Goal: Submit feedback/report problem: Submit feedback/report problem

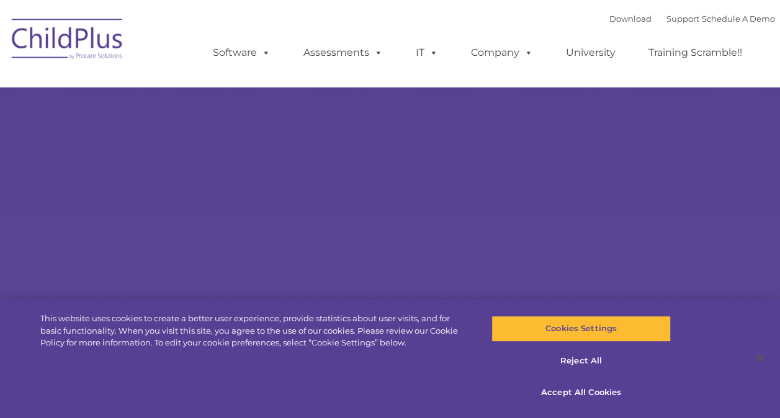
select select "MEDIUM"
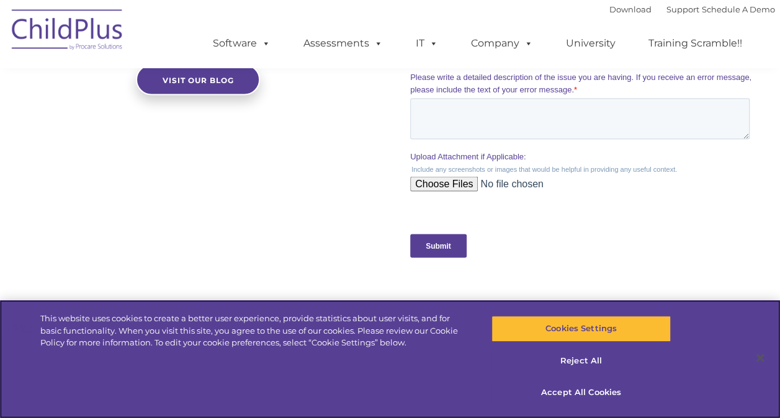
scroll to position [1198, 0]
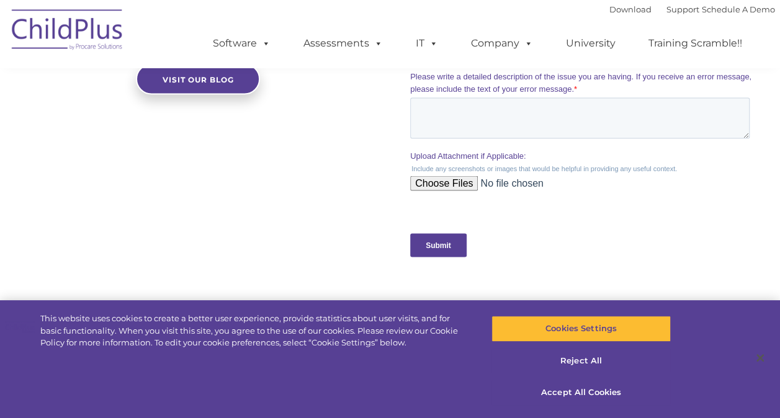
drag, startPoint x: 301, startPoint y: 192, endPoint x: 284, endPoint y: 177, distance: 22.5
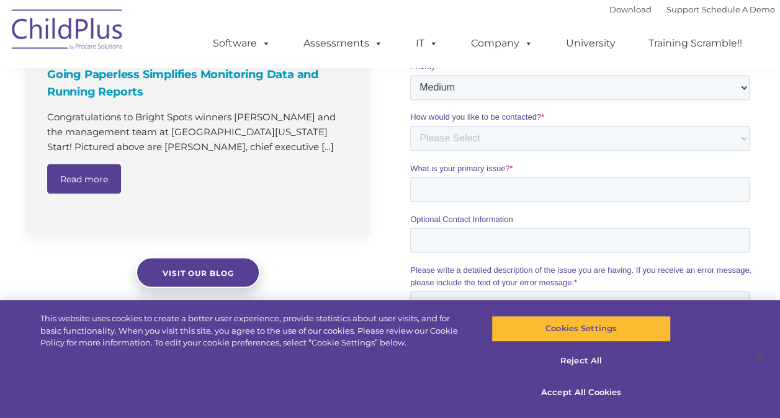
scroll to position [1011, 0]
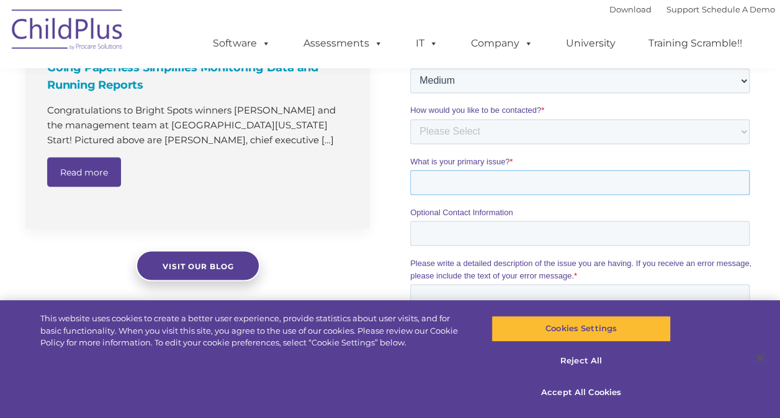
click at [519, 192] on input "What is your primary issue? *" at bounding box center [579, 182] width 339 height 25
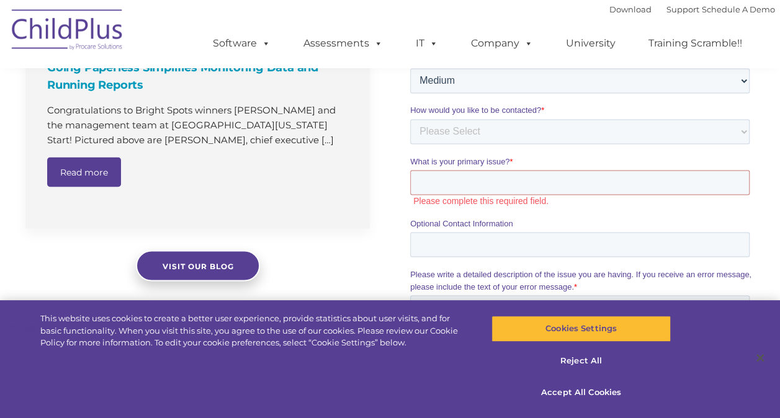
click at [379, 207] on div "Going Paperless Simplifies Monitoring Data and Running Reports Congratulations …" at bounding box center [203, 85] width 357 height 311
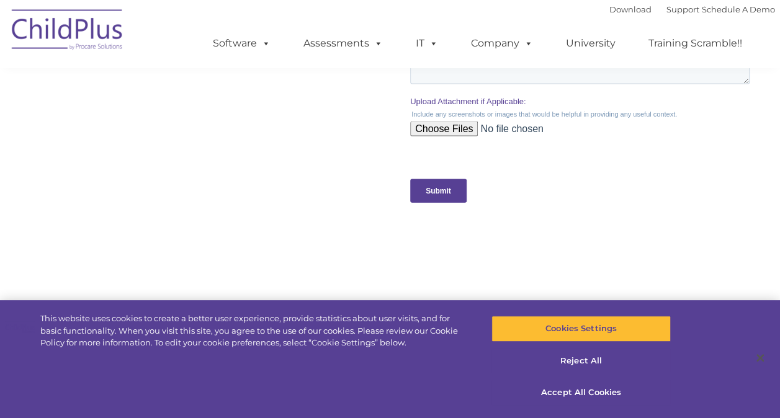
scroll to position [1265, 0]
click at [450, 123] on input "Upload Attachment if Applicable:" at bounding box center [579, 132] width 339 height 25
type input "C:\fakepath\Childplus unable to attend .png"
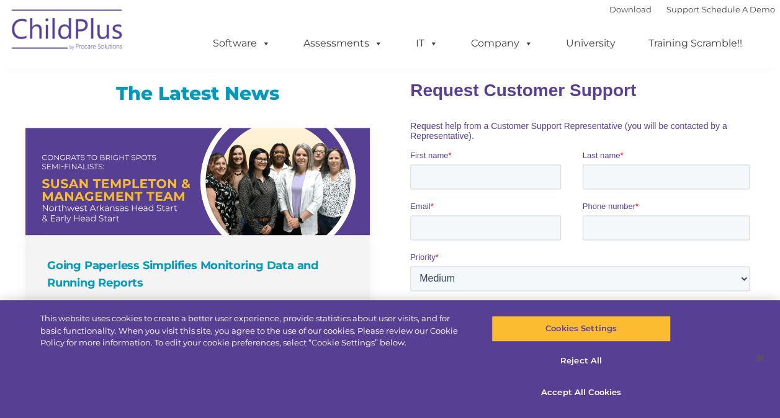
scroll to position [803, 0]
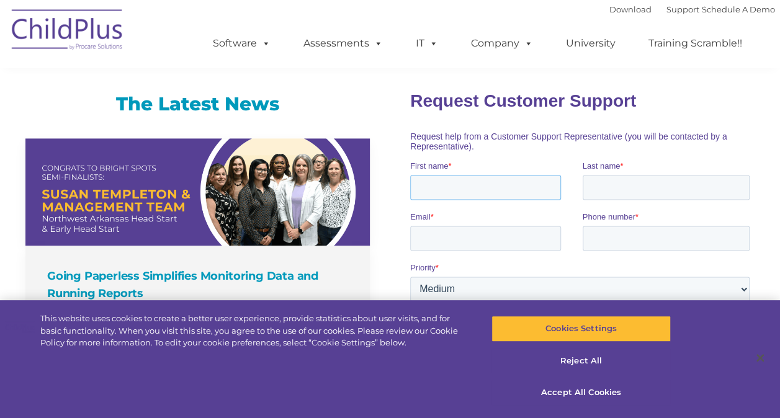
click at [449, 190] on input "First name *" at bounding box center [485, 186] width 151 height 25
type input "pierrecina"
drag, startPoint x: 629, startPoint y: 188, endPoint x: 556, endPoint y: 189, distance: 73.2
click at [558, 192] on fieldset "First name * [PERSON_NAME] Last name * [PERSON_NAME]" at bounding box center [582, 184] width 344 height 51
type input "okereke"
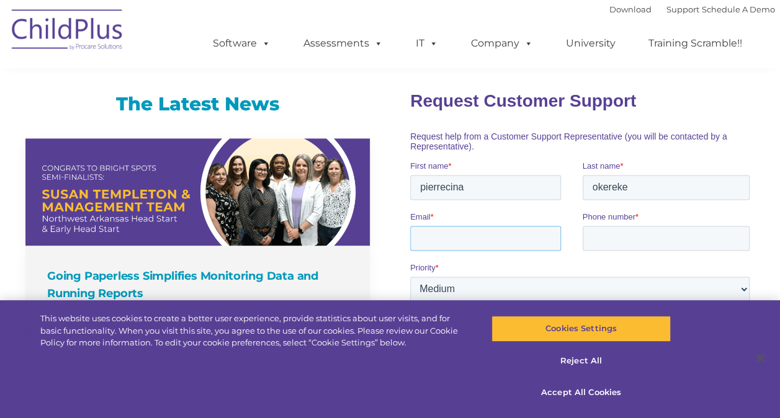
click at [483, 240] on input "Email *" at bounding box center [485, 237] width 151 height 25
type input "[EMAIL_ADDRESS][DOMAIN_NAME]"
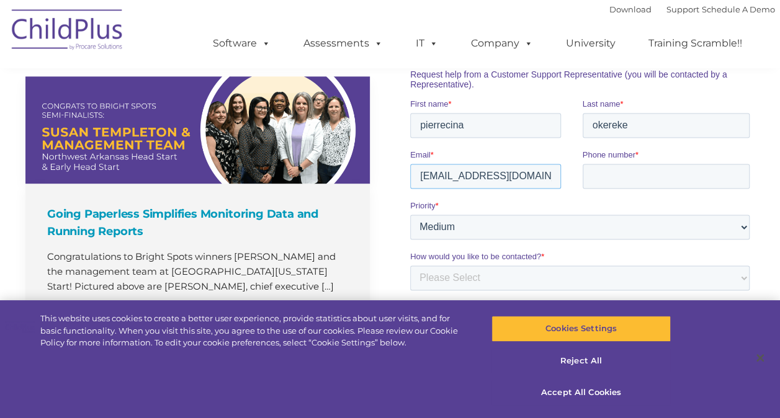
scroll to position [927, 0]
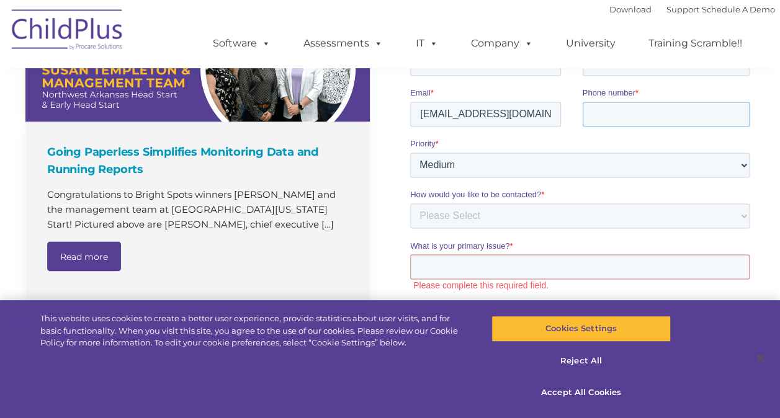
click at [607, 114] on input "Phone number *" at bounding box center [667, 114] width 168 height 25
type input "2406052918"
click at [601, 159] on select "Please Select Low Medium High" at bounding box center [579, 165] width 339 height 25
select select "HIGH"
click at [410, 177] on select "Please Select Low Medium High" at bounding box center [579, 165] width 339 height 25
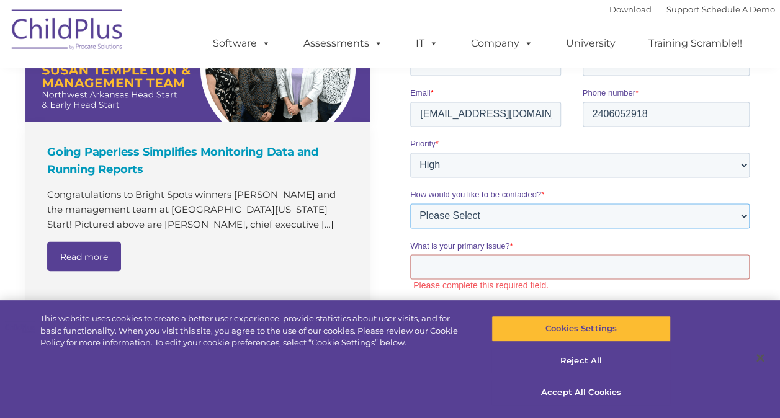
click at [585, 220] on select "Please Select Phone Email" at bounding box center [579, 216] width 339 height 25
select select "Email"
click at [410, 228] on select "Please Select Phone Email" at bounding box center [579, 216] width 339 height 25
click at [560, 259] on input "What is your primary issue? *" at bounding box center [579, 266] width 339 height 25
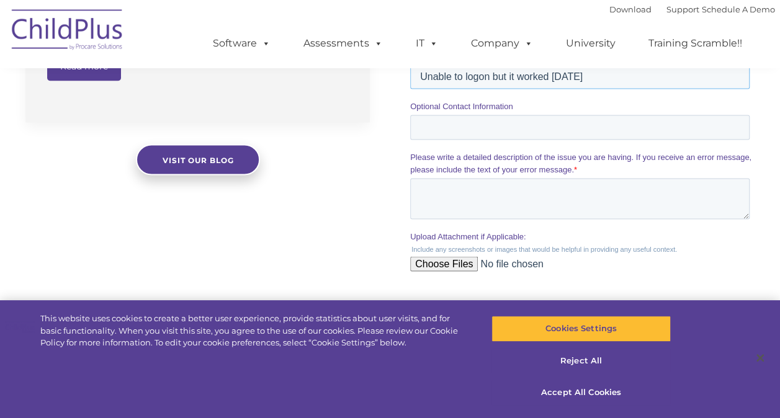
scroll to position [1055, 0]
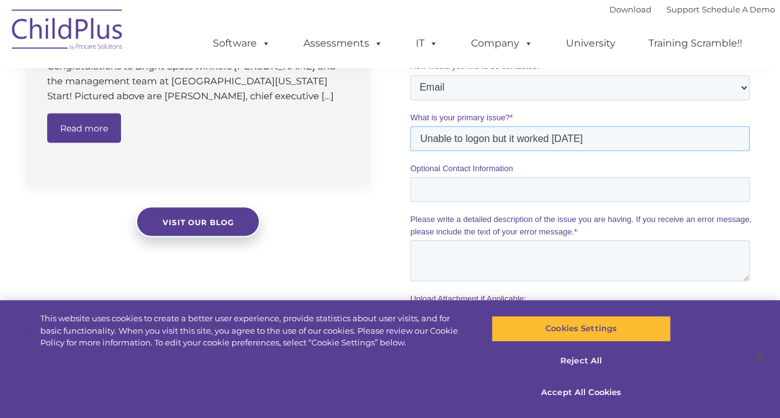
type input "Unable to logon but it worked [DATE]"
click at [444, 174] on label "Optional Contact Information" at bounding box center [582, 168] width 344 height 12
click at [444, 177] on input "Optional Contact Information" at bounding box center [579, 189] width 339 height 25
click at [473, 249] on textarea "Please write a detailed description of the issue you are having. If you receive…" at bounding box center [579, 260] width 339 height 41
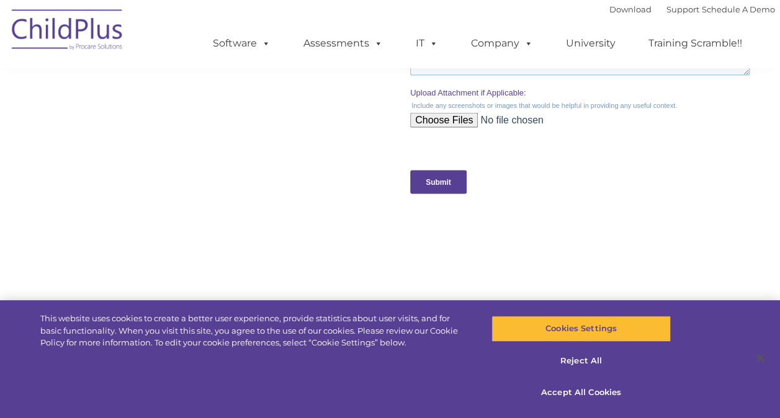
scroll to position [1199, 0]
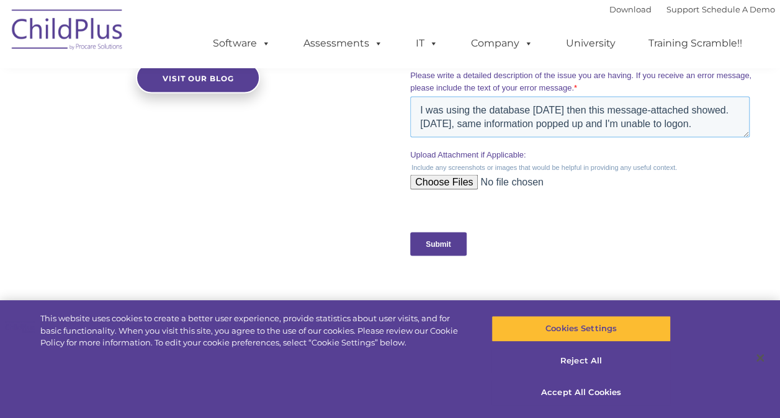
type textarea "I was using the database [DATE] then this message-attached showed. [DATE], same…"
click at [436, 248] on input "Submit" at bounding box center [438, 245] width 56 height 24
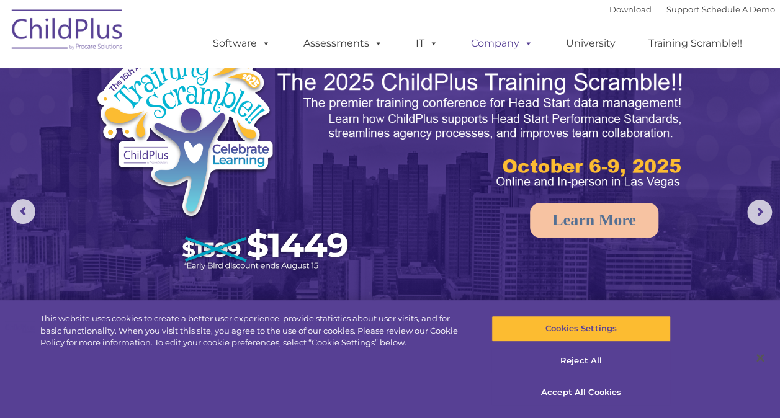
scroll to position [0, 0]
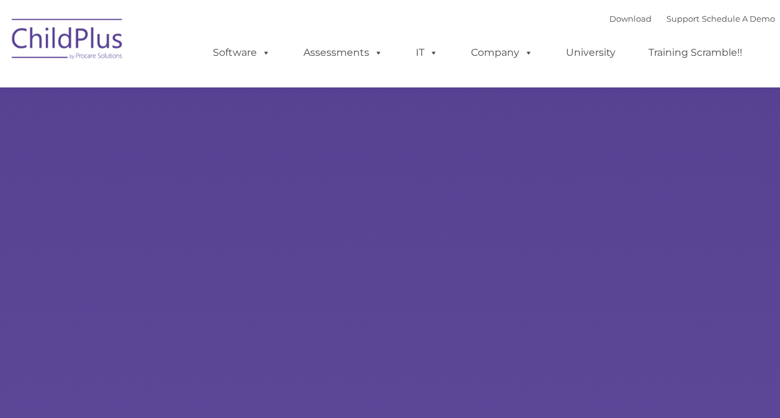
type input ""
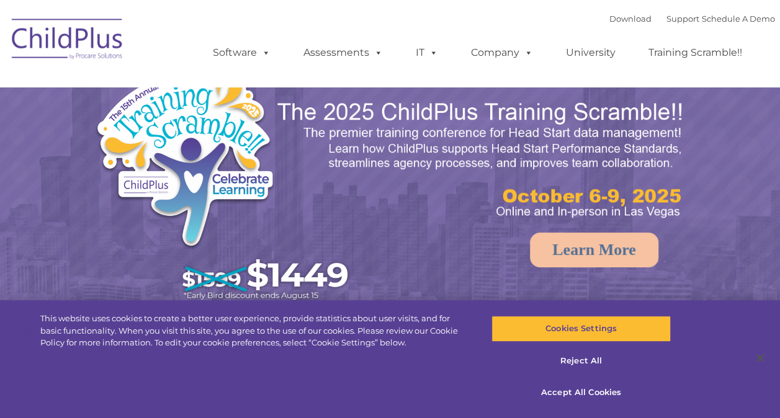
select select "MEDIUM"
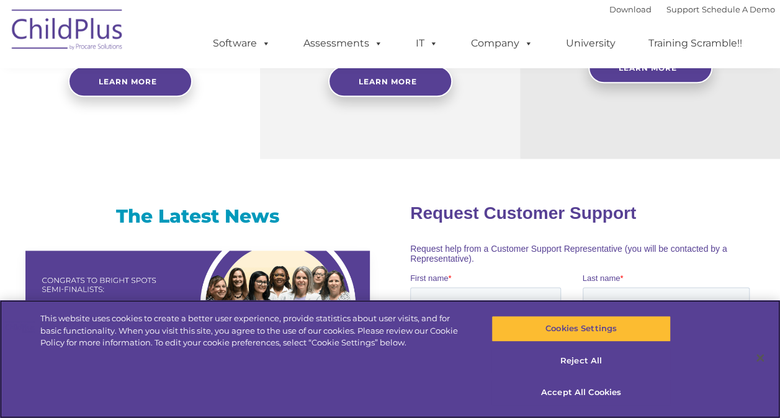
scroll to position [479, 0]
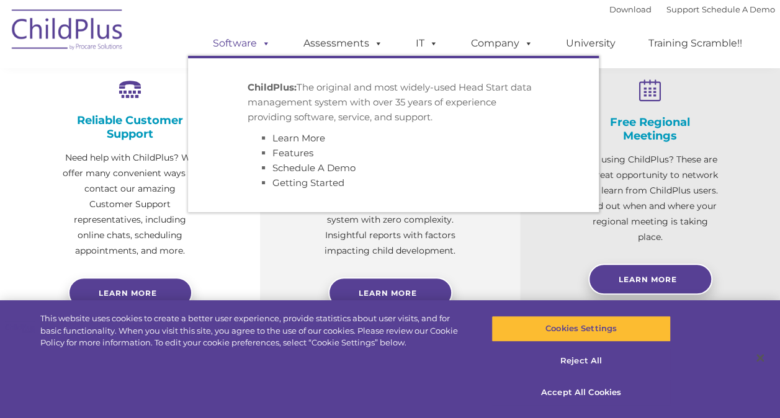
click at [248, 42] on link "Software" at bounding box center [241, 43] width 83 height 25
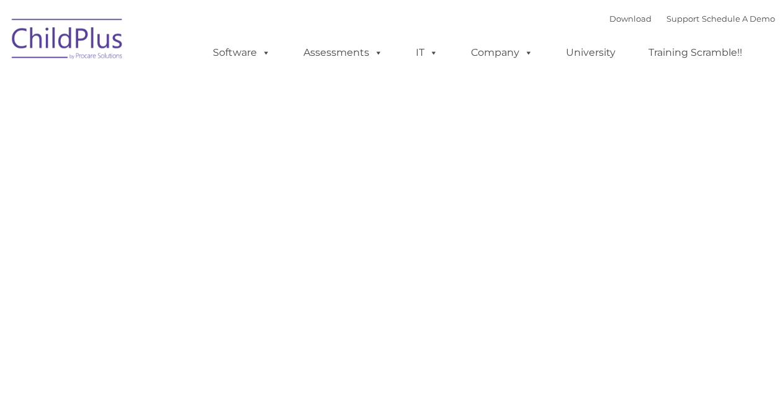
type input ""
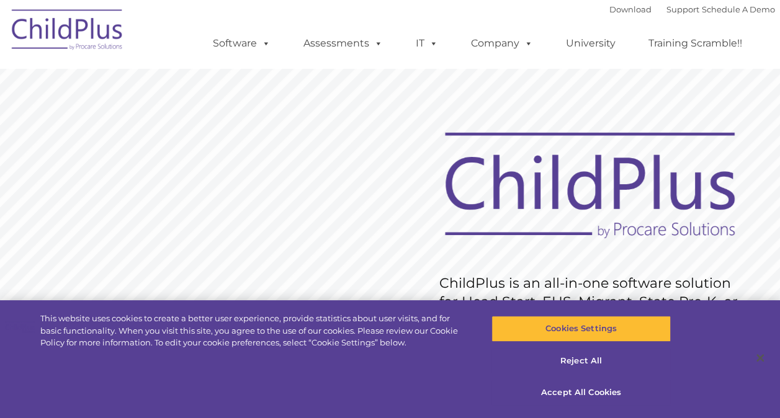
click at [269, 12] on div "Download Support | Schedule A Demo  MENU MENU Software ChildPlus: The original…" at bounding box center [481, 34] width 587 height 68
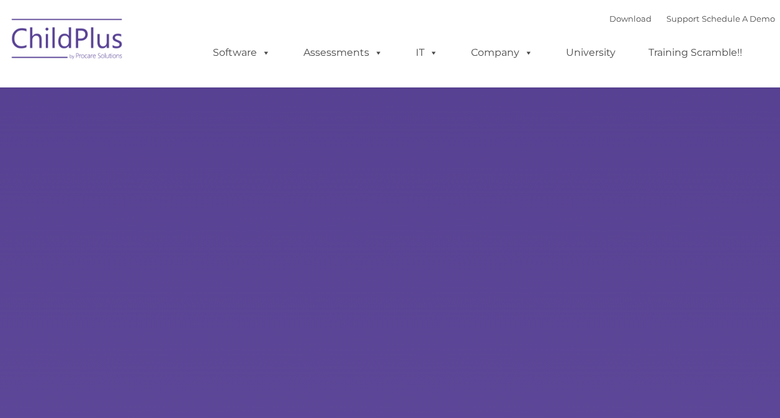
type input ""
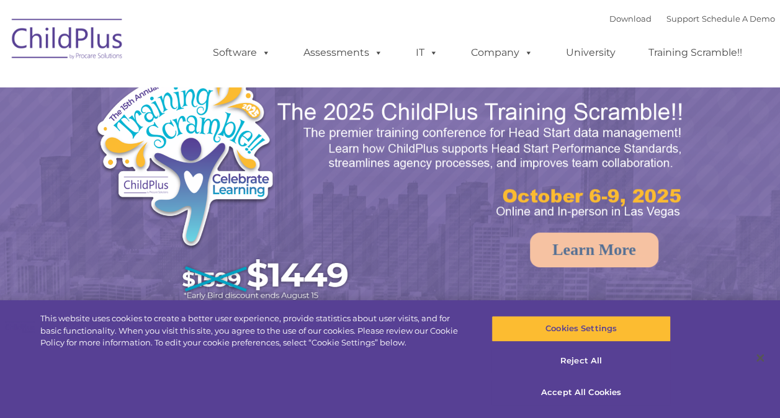
select select "MEDIUM"
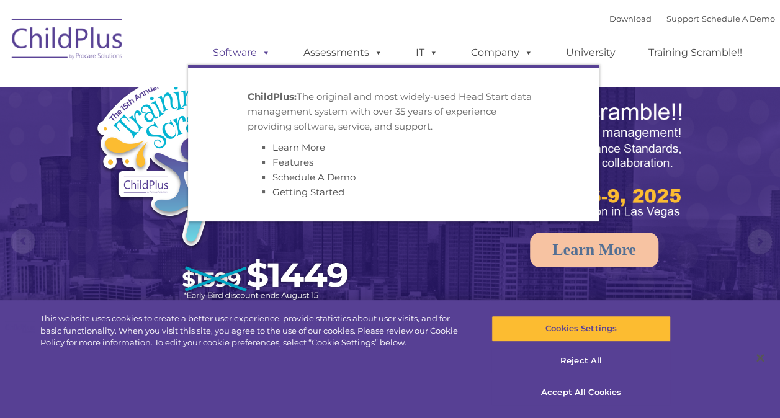
click at [265, 47] on span at bounding box center [264, 53] width 14 height 12
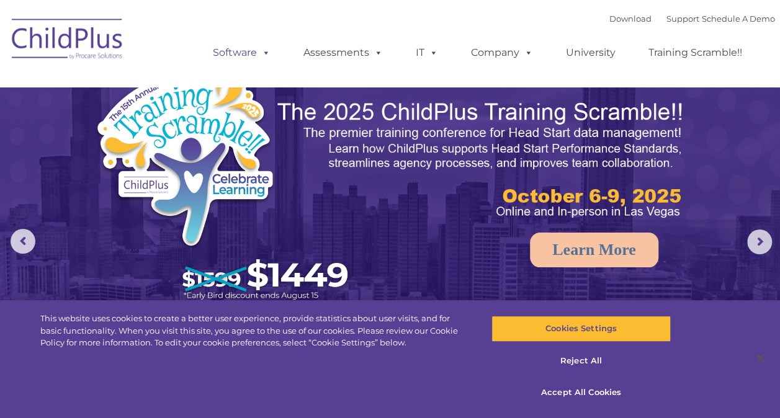
click at [264, 49] on span at bounding box center [264, 53] width 14 height 12
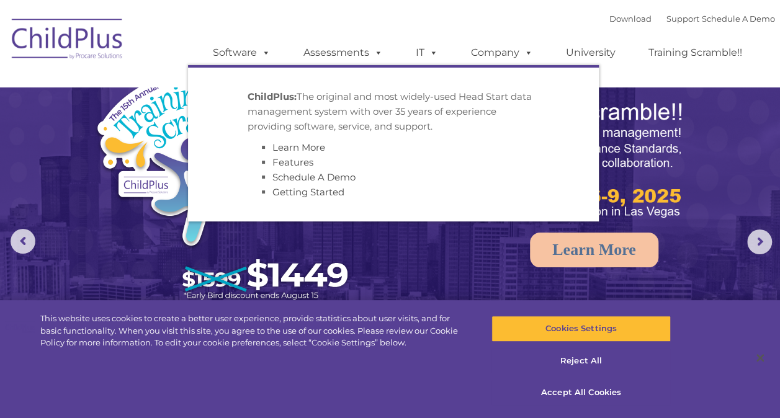
click at [298, 7] on nav "Download Support | Schedule A Demo  MENU MENU Software ChildPlus: The original…" at bounding box center [390, 43] width 780 height 87
